Goal: Navigation & Orientation: Go to known website

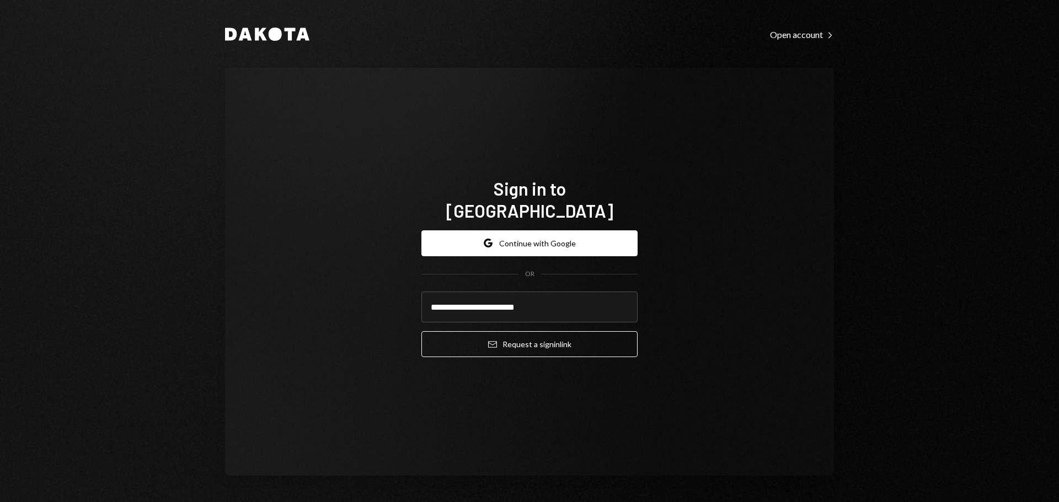
click at [544, 302] on input "**********" at bounding box center [529, 307] width 216 height 31
click at [535, 338] on button "Email Request a sign in link" at bounding box center [529, 344] width 216 height 26
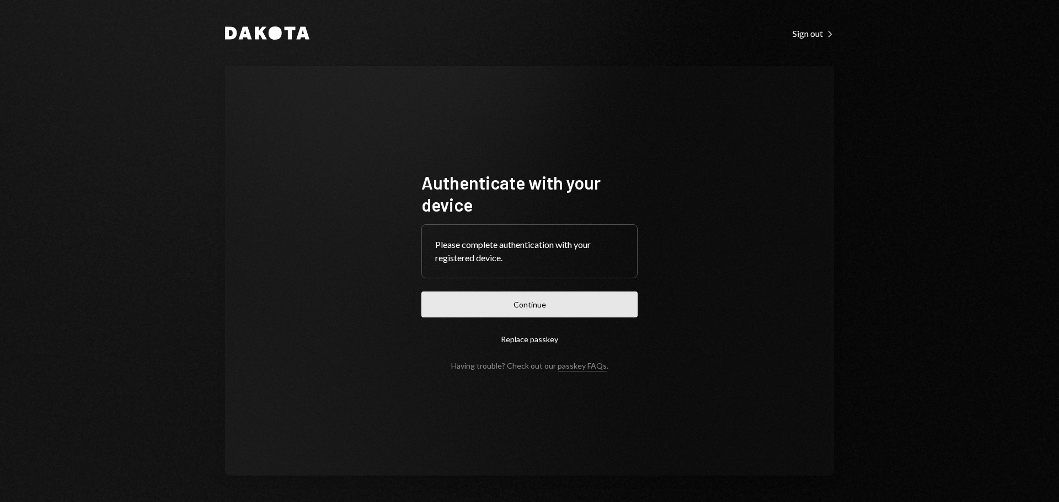
click at [548, 303] on button "Continue" at bounding box center [529, 305] width 216 height 26
